Goal: Transaction & Acquisition: Purchase product/service

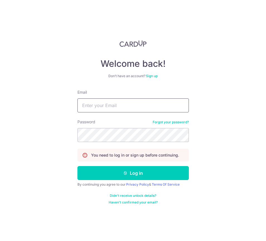
click at [101, 100] on input "Email" at bounding box center [134, 105] width 112 height 14
type input "[EMAIL_ADDRESS][DOMAIN_NAME]"
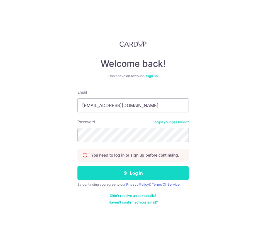
click at [175, 170] on button "Log in" at bounding box center [134, 173] width 112 height 14
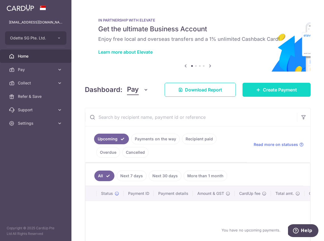
click at [266, 90] on span "Create Payment" at bounding box center [280, 89] width 34 height 7
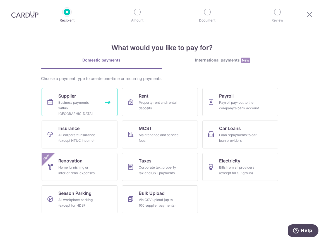
click at [106, 102] on link "Supplier Business payments within Singapore" at bounding box center [80, 102] width 76 height 28
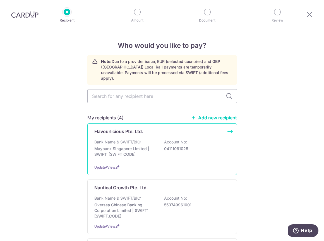
click at [228, 124] on div "Flavourlicious Pte. Ltd. Bank Name & SWIFT/BIC: Maybank Singapore Limited | SWI…" at bounding box center [162, 149] width 150 height 52
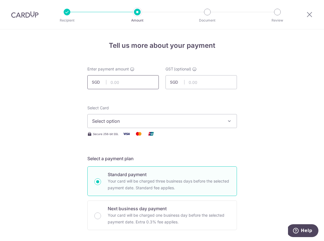
click at [122, 79] on input "text" at bounding box center [122, 82] width 71 height 14
type input "22,176.00"
click at [140, 122] on span "Select option" at bounding box center [157, 120] width 130 height 7
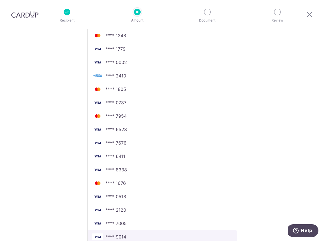
scroll to position [153, 0]
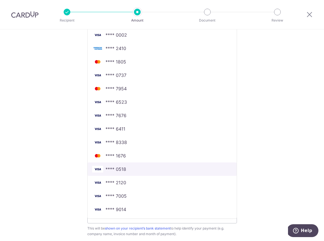
click at [119, 170] on span "**** 0518" at bounding box center [115, 168] width 21 height 7
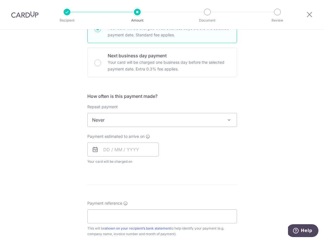
click at [57, 117] on div "Tell us more about your payment Enter payment amount SGD 22,176.00 22176.00 GST…" at bounding box center [162, 148] width 324 height 542
click at [106, 149] on input "text" at bounding box center [122, 149] width 71 height 14
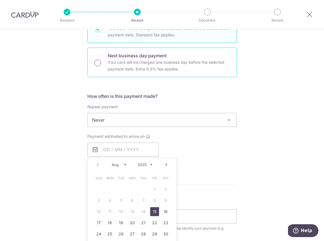
click at [96, 63] on input "Next business day payment Your card will be charged one business day before the…" at bounding box center [97, 62] width 7 height 7
radio input "true"
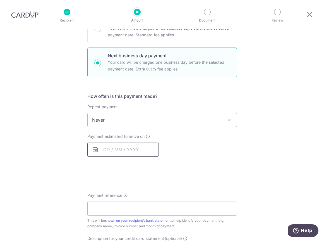
click at [109, 148] on input "text" at bounding box center [122, 149] width 71 height 14
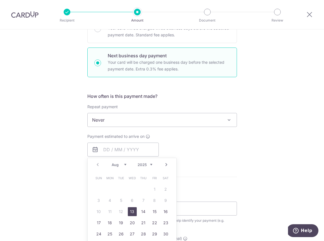
click at [131, 212] on link "13" at bounding box center [132, 211] width 9 height 9
type input "[DATE]"
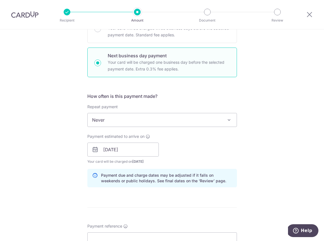
click at [47, 158] on div "Tell us more about your payment Enter payment amount SGD 22,176.00 22176.00 GST…" at bounding box center [162, 173] width 324 height 592
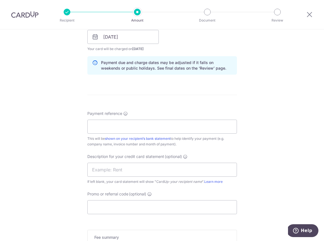
scroll to position [265, 0]
click at [112, 127] on input "Payment reference" at bounding box center [162, 127] width 150 height 14
type input "Stock"
click at [73, 139] on div "Tell us more about your payment Enter payment amount SGD 22,176.00 22176.00 GST…" at bounding box center [162, 61] width 324 height 592
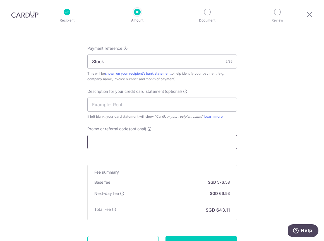
scroll to position [330, 0]
click at [114, 145] on input "Promo or referral code (optional)" at bounding box center [162, 141] width 150 height 14
paste input "BOFF185"
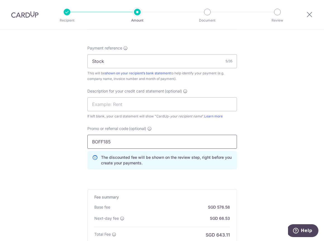
type input "BOFF185"
click at [64, 137] on div "Tell us more about your payment Enter payment amount SGD 22,176.00 22176.00 GST…" at bounding box center [162, 7] width 324 height 617
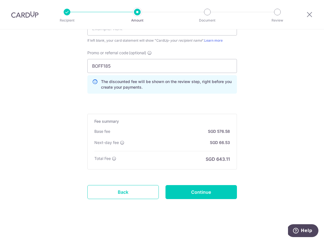
scroll to position [405, 0]
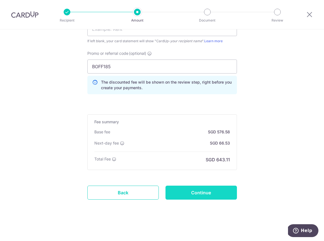
click at [201, 189] on input "Continue" at bounding box center [200, 192] width 71 height 14
type input "Create Schedule"
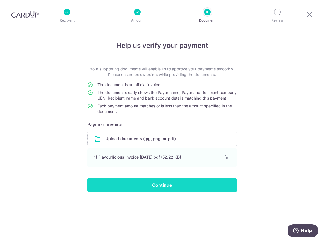
click at [183, 192] on input "Continue" at bounding box center [162, 185] width 150 height 14
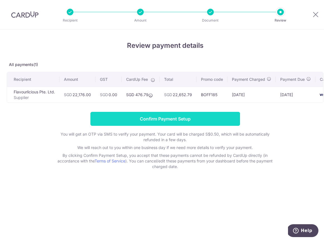
click at [213, 119] on input "Confirm Payment Setup" at bounding box center [165, 119] width 150 height 14
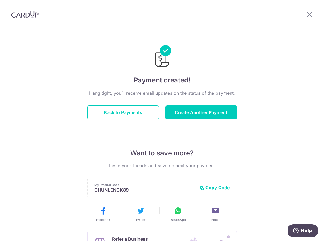
drag, startPoint x: 236, startPoint y: 48, endPoint x: 246, endPoint y: 39, distance: 13.0
click at [236, 48] on div "Payment created! Hang tight, you’ll receive email updates on the status of the …" at bounding box center [162, 178] width 324 height 298
click at [310, 13] on icon at bounding box center [309, 14] width 7 height 7
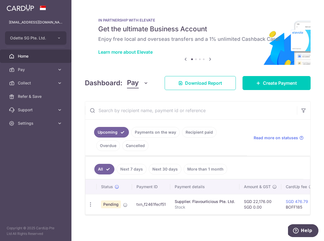
click at [28, 56] on span "Home" at bounding box center [36, 56] width 37 height 6
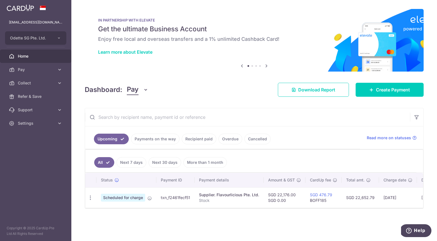
click at [160, 137] on link "Payments on the way" at bounding box center [155, 138] width 49 height 11
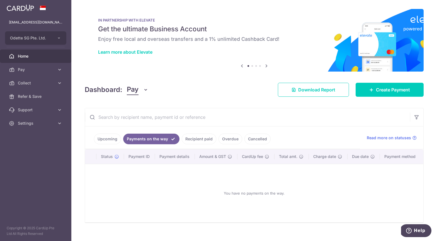
click at [191, 137] on link "Recipient paid" at bounding box center [199, 138] width 35 height 11
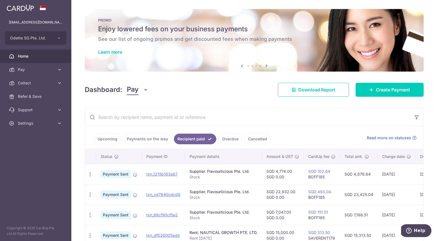
click at [205, 83] on div "Dashboard: Pay Pay Collect Download Report Download Report Create Payment" at bounding box center [254, 88] width 339 height 16
click at [40, 122] on span "Settings" at bounding box center [36, 123] width 37 height 6
click at [27, 150] on span "Logout" at bounding box center [36, 150] width 37 height 6
